Goal: Task Accomplishment & Management: Manage account settings

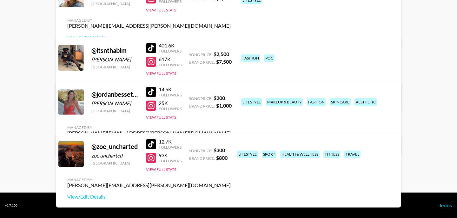
scroll to position [215, 0]
click at [231, 141] on link "View/Edit Details" at bounding box center [149, 144] width 164 height 6
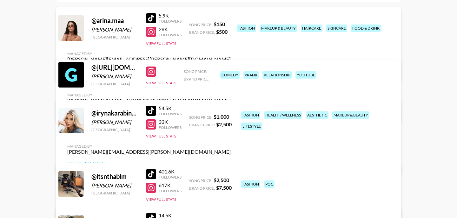
scroll to position [89, 0]
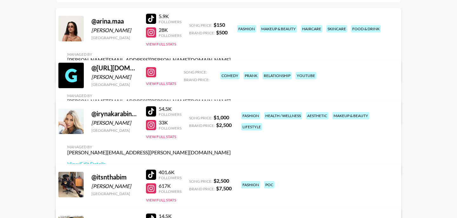
click at [231, 68] on link "View/Edit Details" at bounding box center [149, 71] width 164 height 6
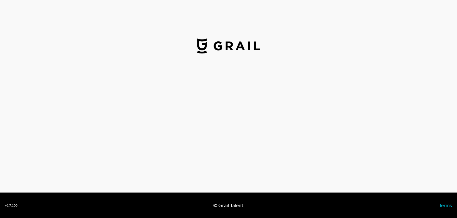
select select "USD"
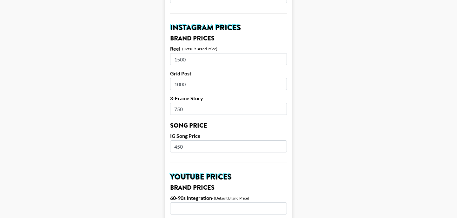
scroll to position [299, 0]
drag, startPoint x: 192, startPoint y: 50, endPoint x: 168, endPoint y: 50, distance: 24.5
click at [168, 50] on form "Airtable ID: recYFotV9O9flmiPJ Manager(s) bernadine.vanniekerk@grail-talent.com…" at bounding box center [228, 136] width 127 height 799
drag, startPoint x: 198, startPoint y: 99, endPoint x: 153, endPoint y: 99, distance: 44.8
click at [153, 99] on main "Airtable ID: recYFotV9O9flmiPJ Manager(s) bernadine.vanniekerk@grail-talent.com…" at bounding box center [228, 136] width 447 height 799
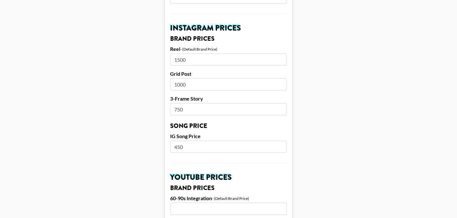
drag, startPoint x: 200, startPoint y: 50, endPoint x: 164, endPoint y: 50, distance: 36.5
click at [164, 50] on main "Airtable ID: recYFotV9O9flmiPJ Manager(s) bernadine.vanniekerk@grail-talent.com…" at bounding box center [228, 136] width 447 height 799
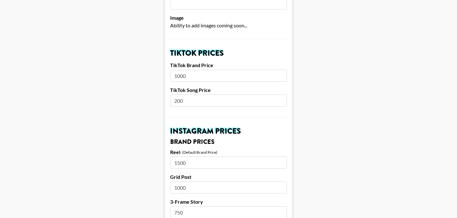
scroll to position [195, 0]
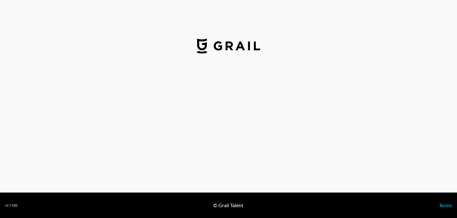
select select "USD"
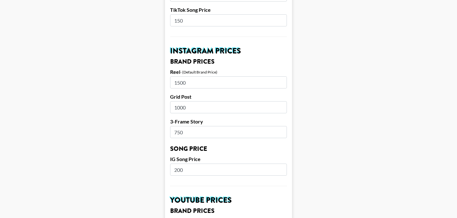
scroll to position [279, 0]
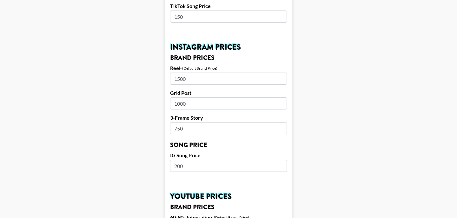
drag, startPoint x: 194, startPoint y: 70, endPoint x: 158, endPoint y: 69, distance: 35.6
click at [158, 69] on main "Airtable ID: rec8poFG4HF9k6mof Manager(s) bernadine.vanniekerk@grail-talent.com…" at bounding box center [228, 155] width 447 height 799
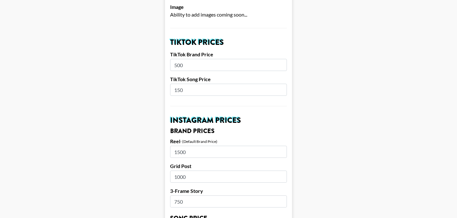
scroll to position [0, 0]
